Goal: Task Accomplishment & Management: Use online tool/utility

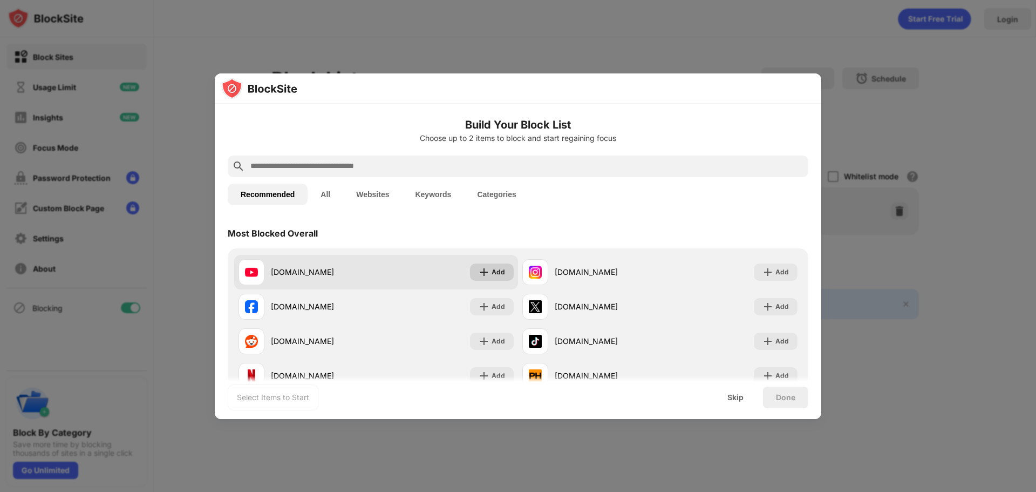
click at [483, 269] on img at bounding box center [484, 272] width 11 height 11
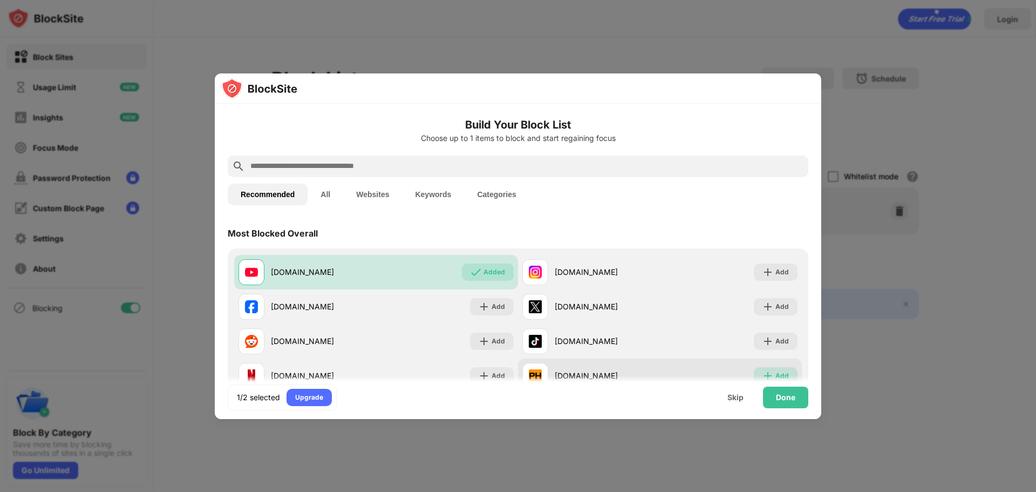
click at [770, 368] on div "Add" at bounding box center [776, 375] width 44 height 17
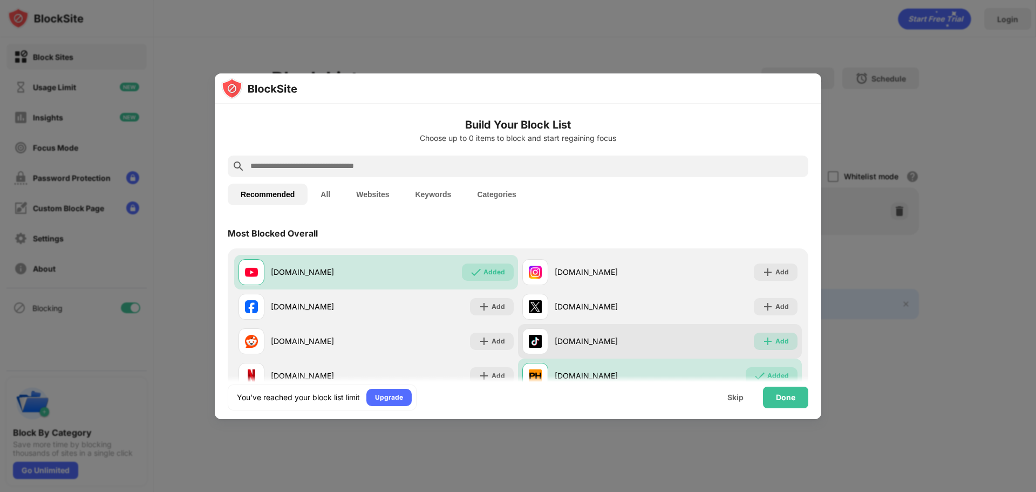
click at [763, 336] on img at bounding box center [767, 341] width 11 height 11
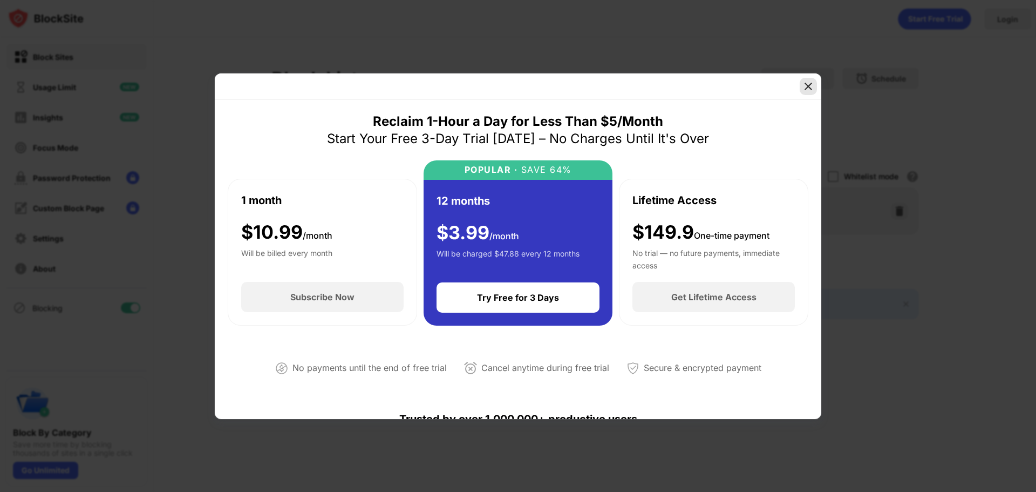
click at [808, 91] on img at bounding box center [808, 86] width 11 height 11
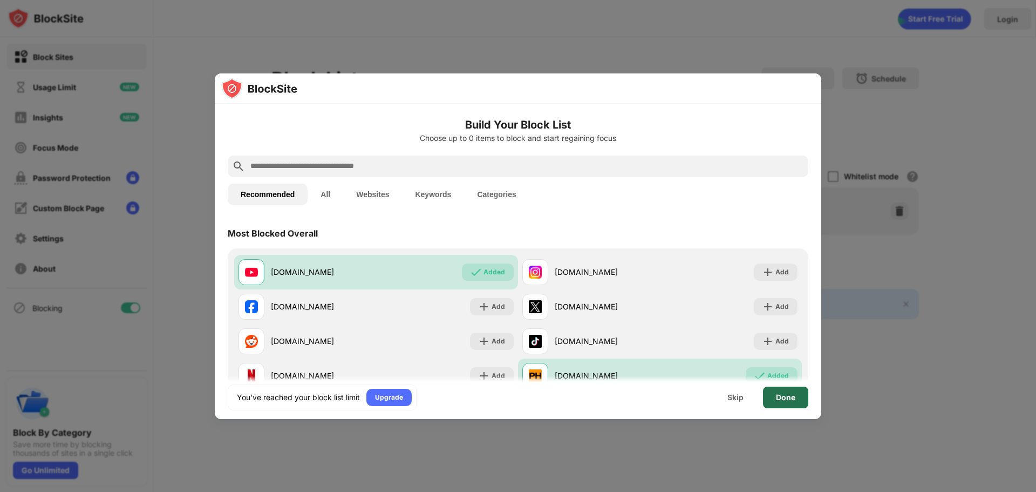
click at [786, 391] on div "Done" at bounding box center [785, 397] width 45 height 22
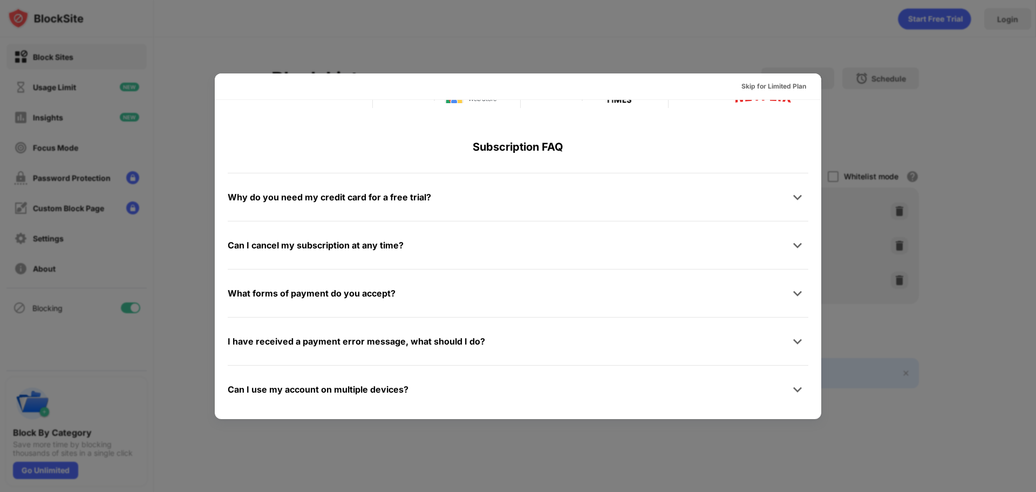
scroll to position [526, 0]
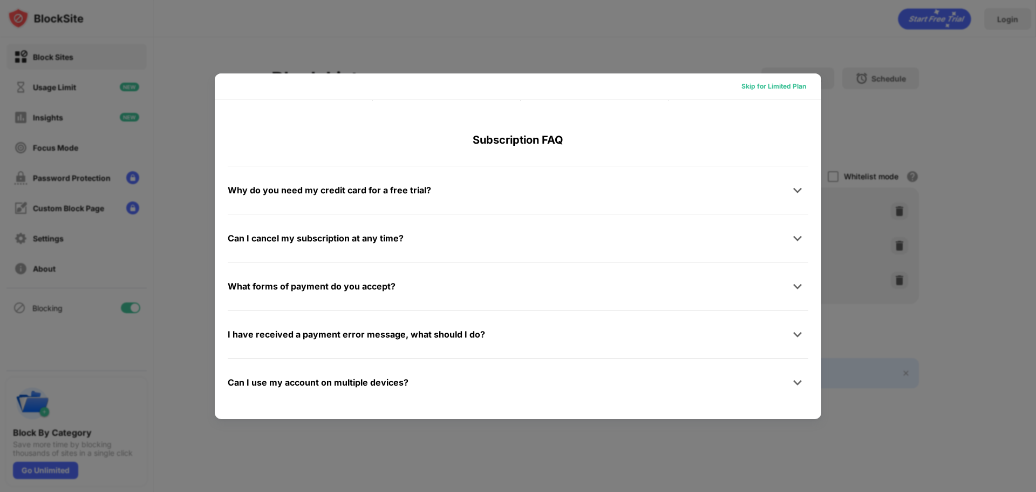
click at [777, 82] on div "Skip for Limited Plan" at bounding box center [773, 86] width 65 height 11
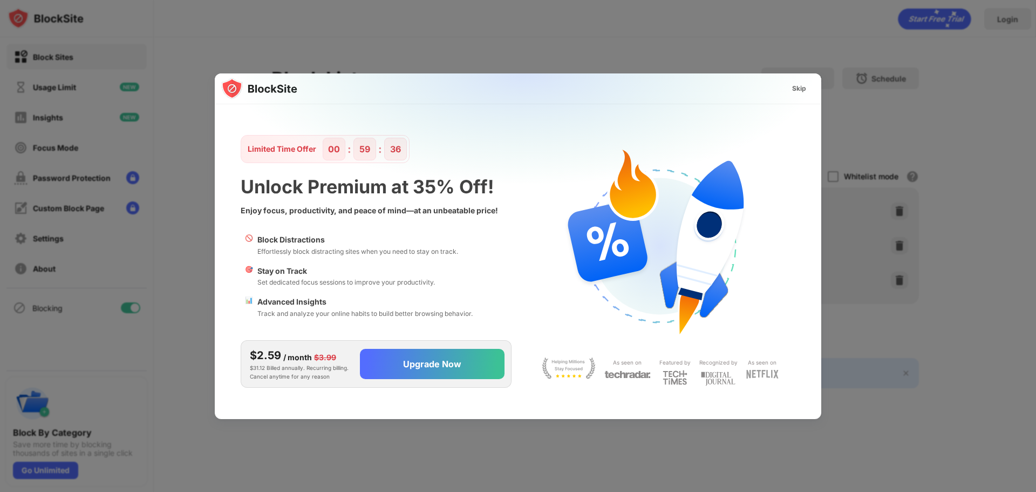
scroll to position [0, 0]
click at [796, 94] on div "Skip" at bounding box center [798, 88] width 31 height 17
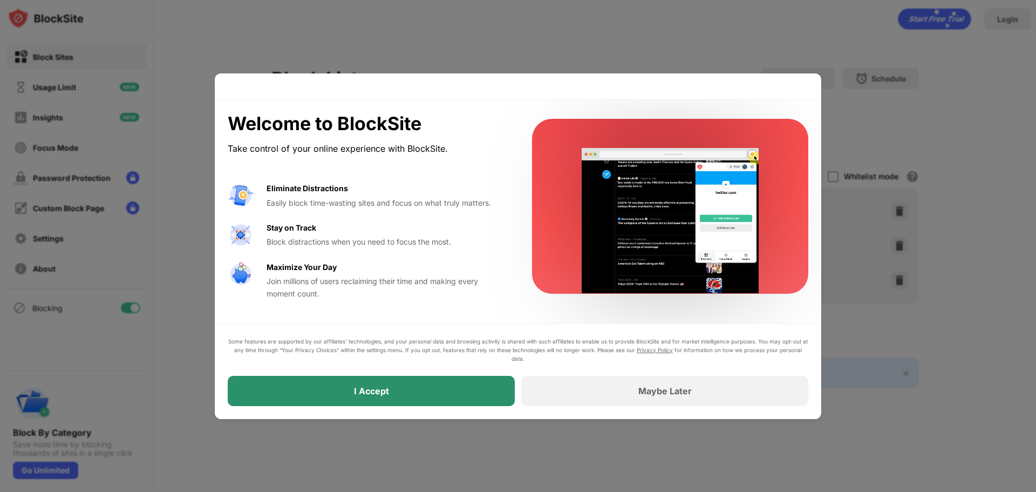
click at [380, 392] on div "I Accept" at bounding box center [371, 390] width 35 height 11
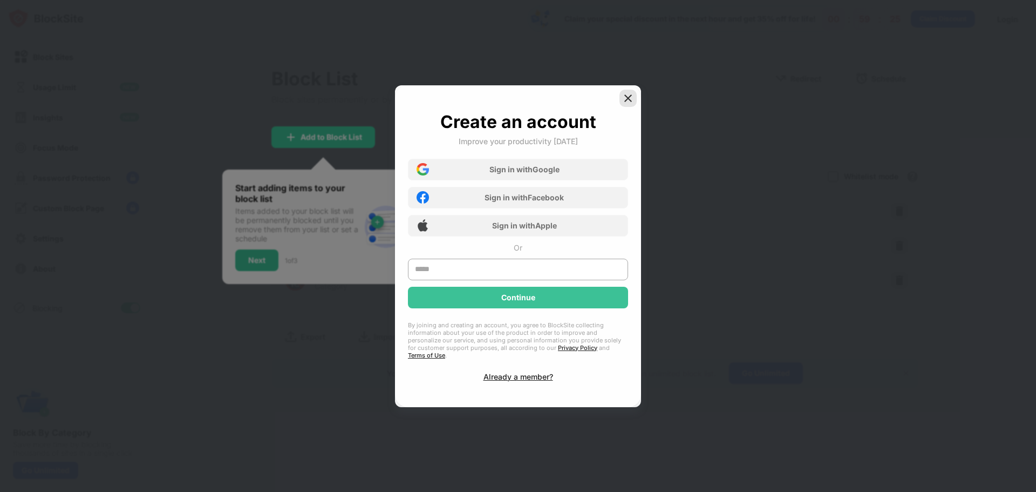
click at [627, 104] on img at bounding box center [628, 98] width 11 height 11
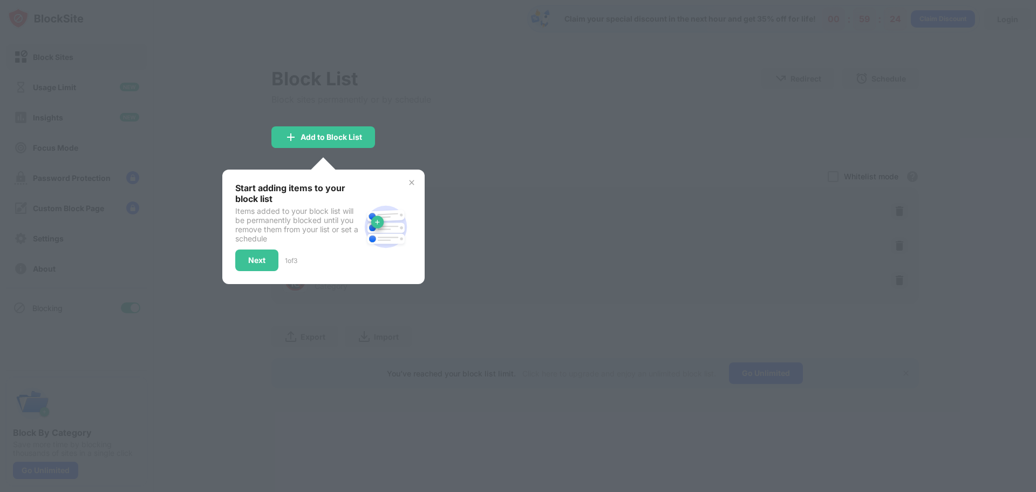
drag, startPoint x: 408, startPoint y: 179, endPoint x: 402, endPoint y: 180, distance: 6.0
click at [408, 179] on img at bounding box center [411, 182] width 9 height 9
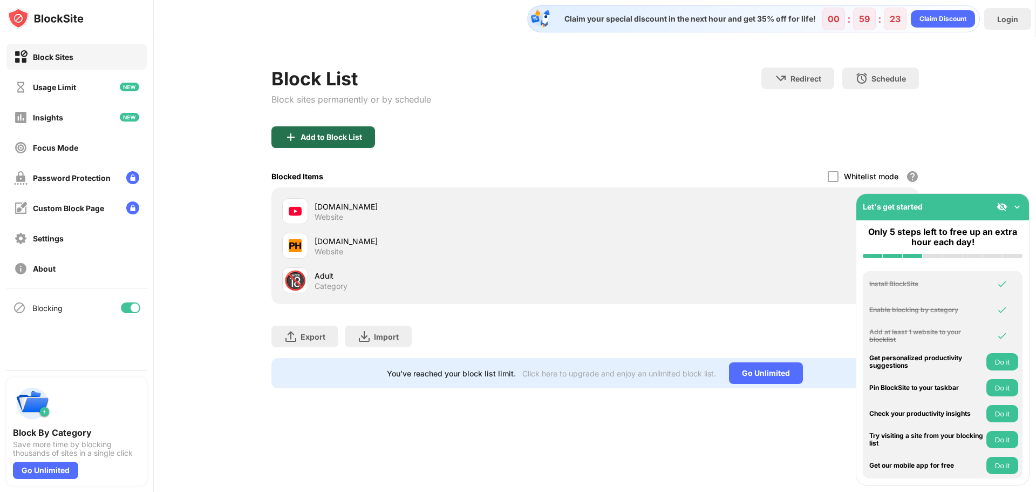
click at [333, 133] on div "Add to Block List" at bounding box center [332, 137] width 62 height 9
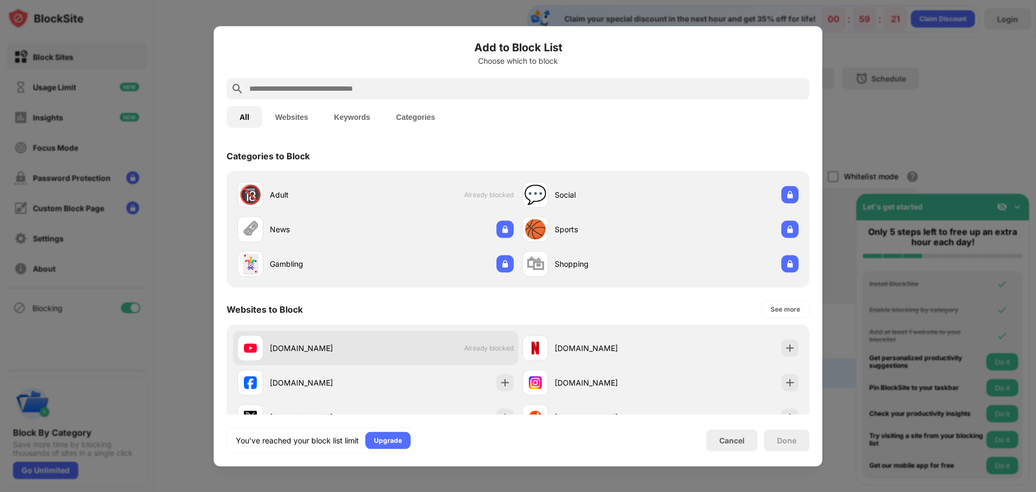
click at [358, 353] on div "[DOMAIN_NAME]" at bounding box center [323, 347] width 106 height 11
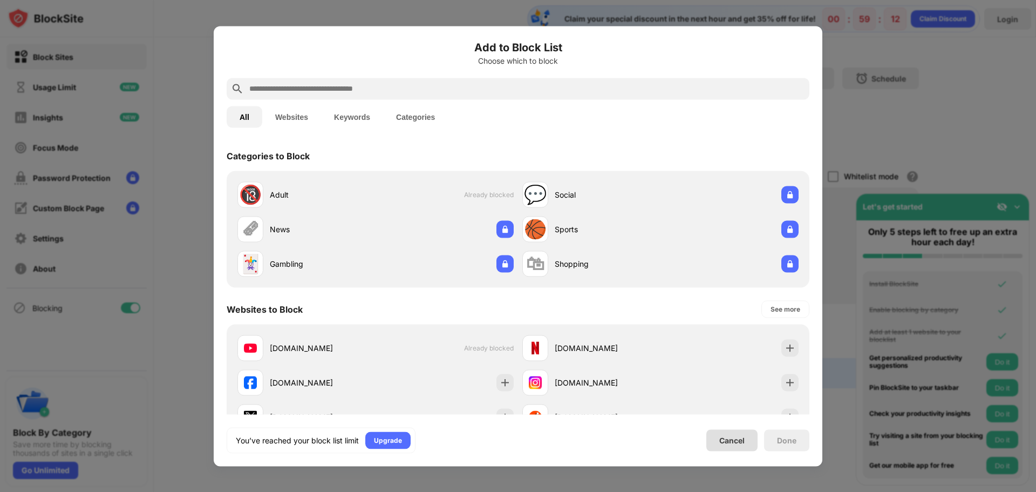
click at [728, 442] on div "Cancel" at bounding box center [731, 439] width 25 height 9
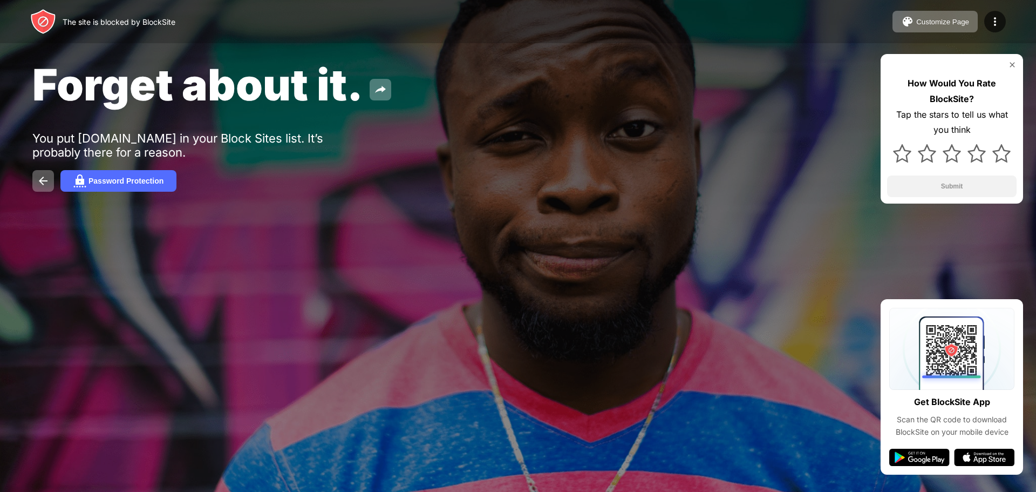
click at [1011, 65] on img at bounding box center [1012, 64] width 9 height 9
